Goal: Find specific page/section: Find specific page/section

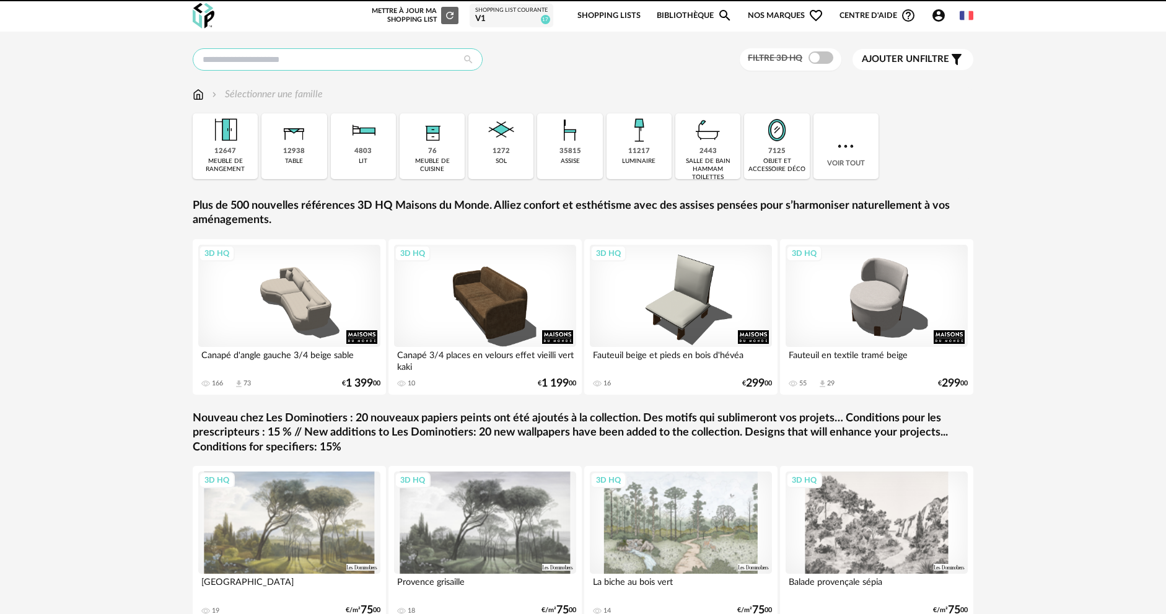
click at [346, 61] on input "text" at bounding box center [338, 59] width 290 height 22
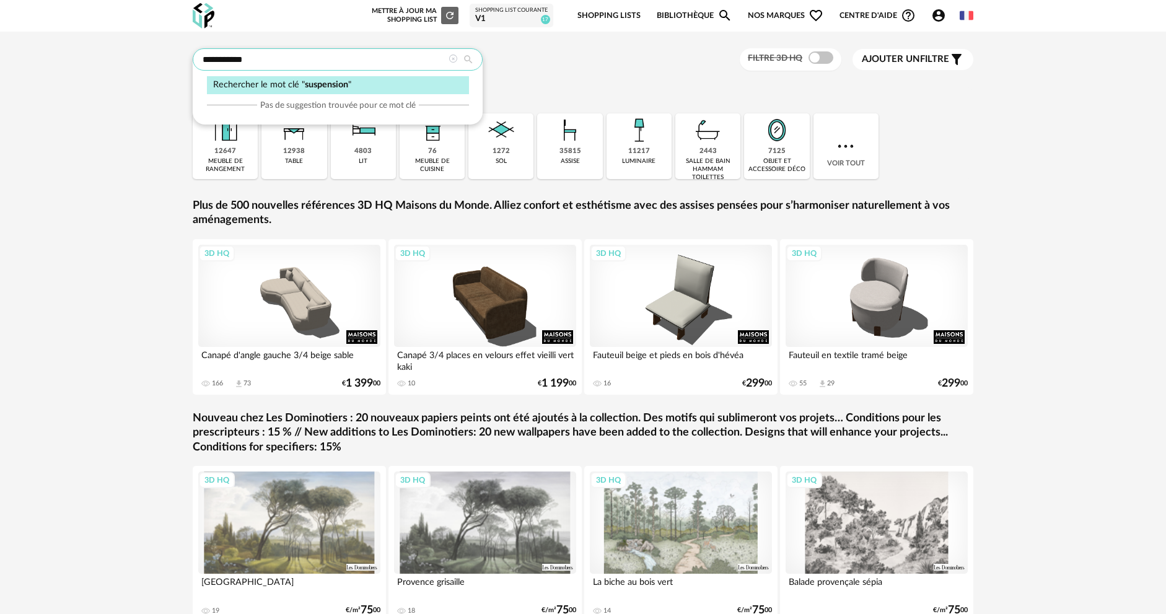
type input "**********"
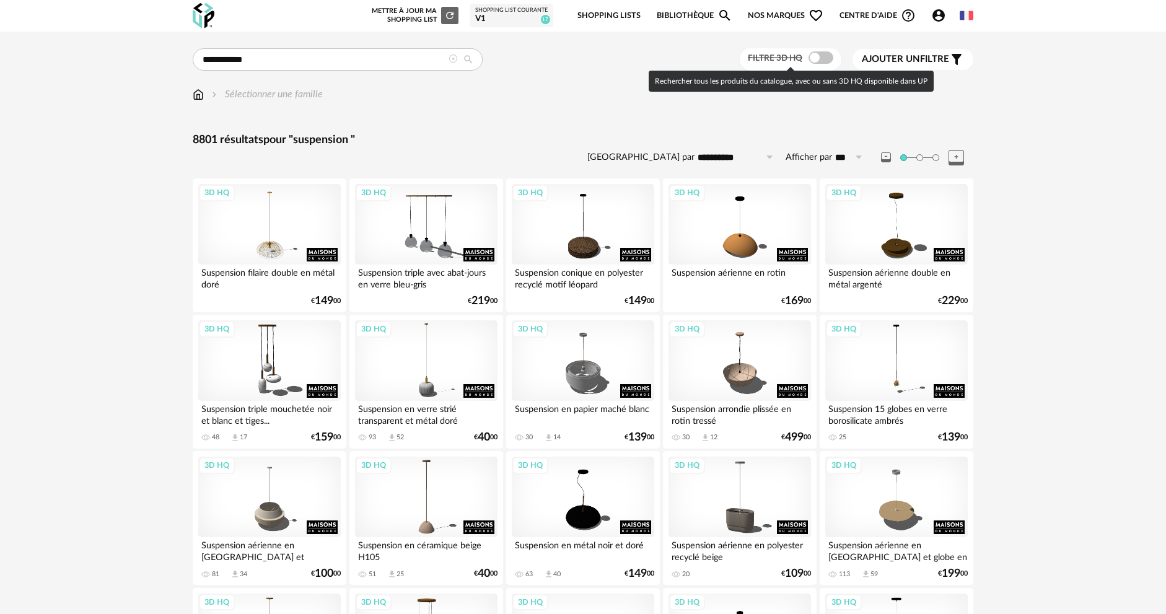
click at [817, 63] on span at bounding box center [820, 57] width 25 height 12
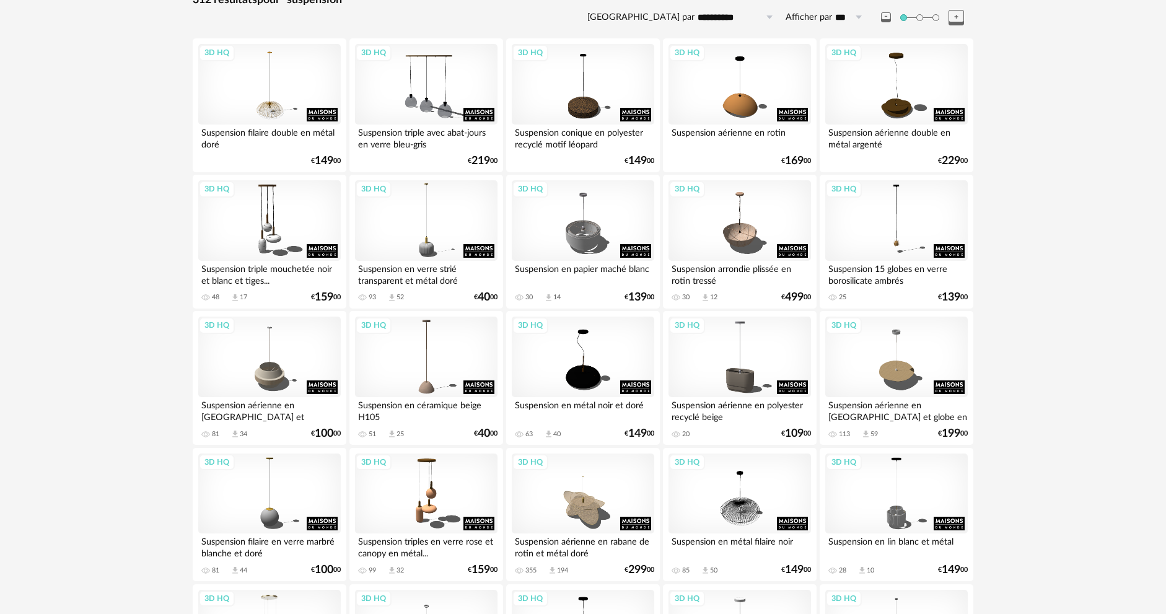
scroll to position [310, 0]
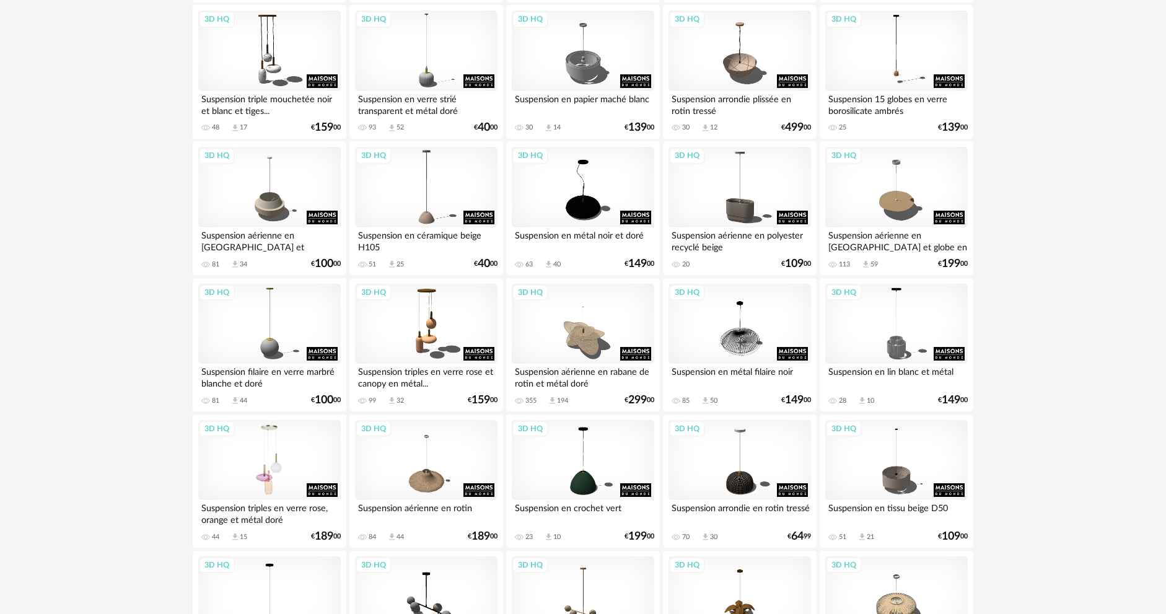
click at [279, 432] on div "3D HQ" at bounding box center [269, 460] width 142 height 81
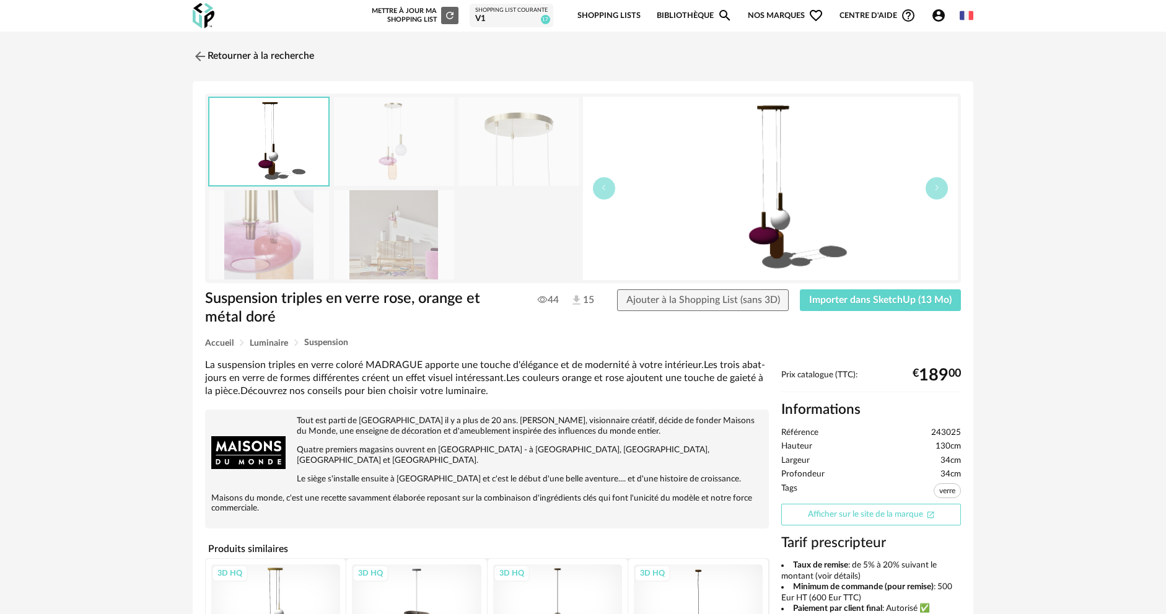
click at [842, 517] on link "Afficher sur le site de la marque Open In New icon" at bounding box center [871, 515] width 180 height 22
